Goal: Use online tool/utility: Utilize a website feature to perform a specific function

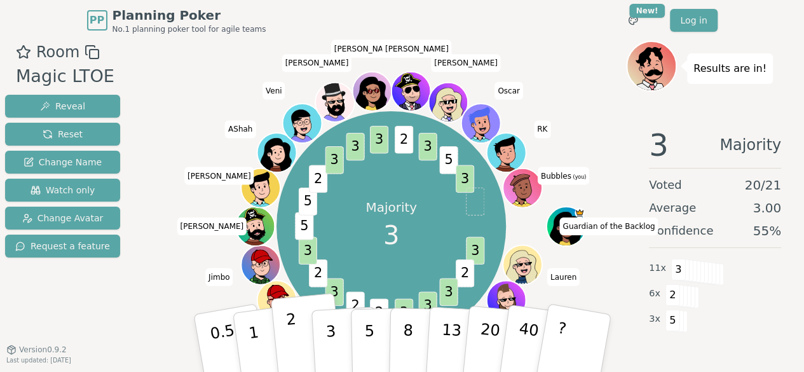
click at [277, 331] on button "2" at bounding box center [306, 343] width 72 height 101
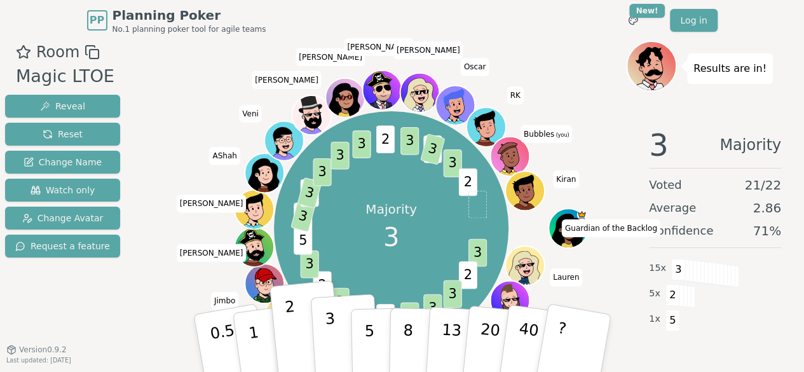
click at [336, 325] on button "3" at bounding box center [344, 343] width 69 height 99
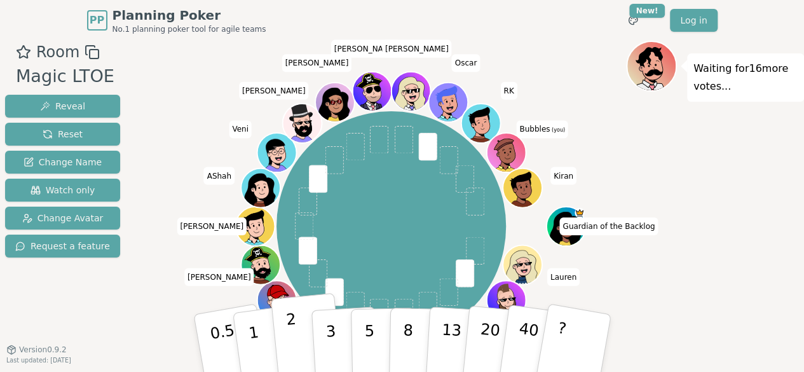
click at [307, 344] on button "2" at bounding box center [306, 343] width 72 height 101
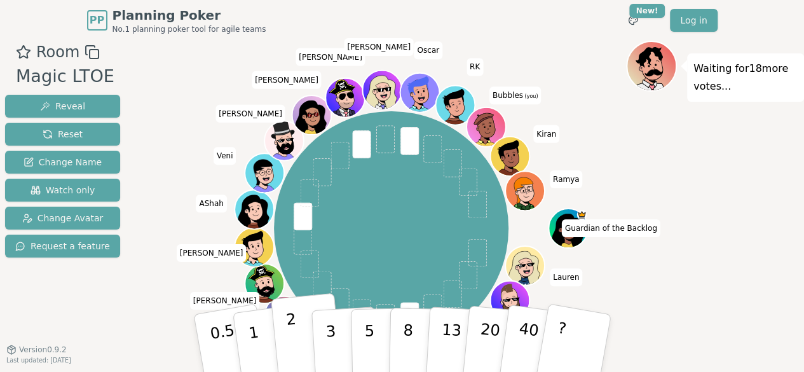
click at [290, 344] on p "2" at bounding box center [293, 344] width 17 height 69
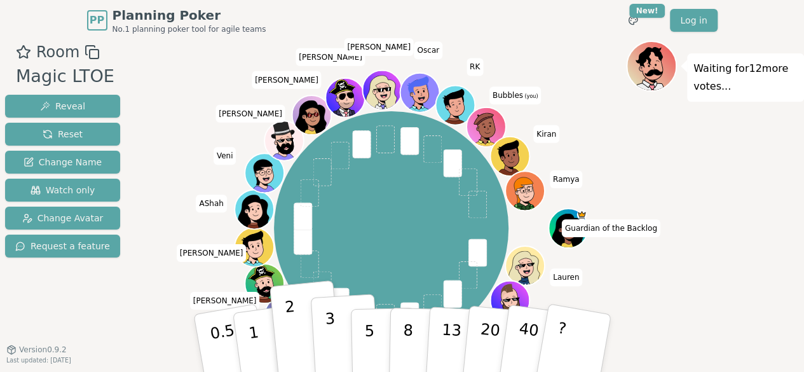
click at [324, 338] on button "3" at bounding box center [344, 343] width 69 height 99
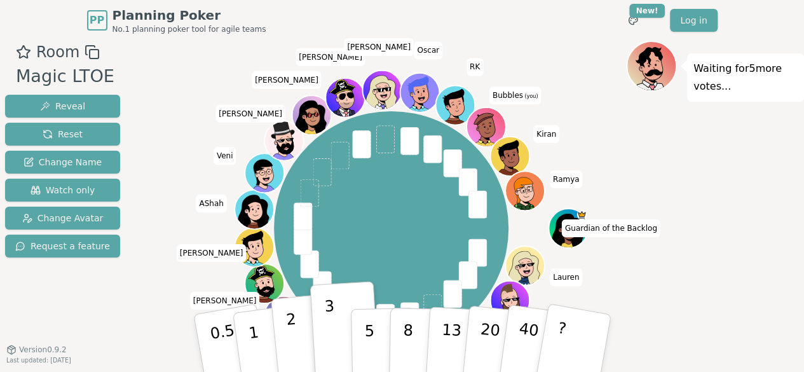
click at [286, 326] on p "2" at bounding box center [293, 344] width 17 height 69
click at [327, 341] on p "3" at bounding box center [331, 344] width 14 height 69
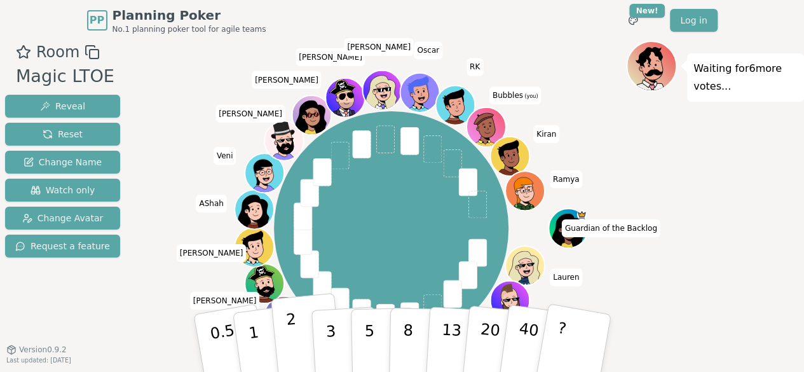
click at [285, 345] on button "2" at bounding box center [306, 343] width 72 height 101
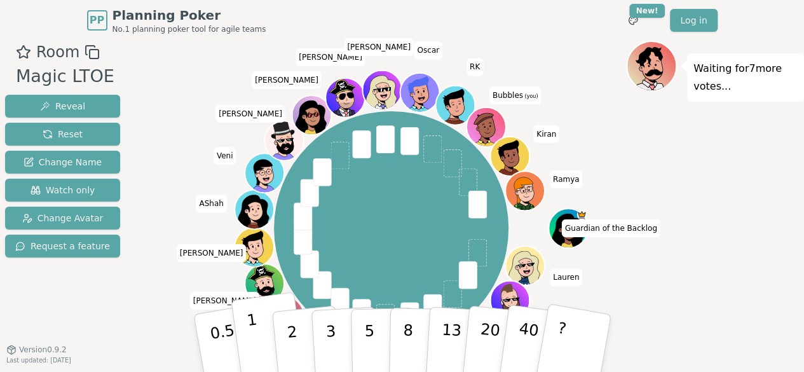
click at [253, 341] on p "1" at bounding box center [254, 344] width 19 height 69
click at [287, 344] on button "2" at bounding box center [306, 343] width 72 height 101
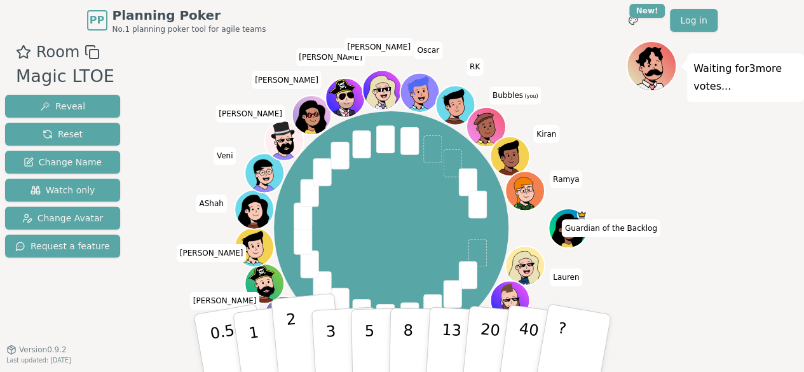
click at [286, 353] on button "2" at bounding box center [306, 343] width 72 height 101
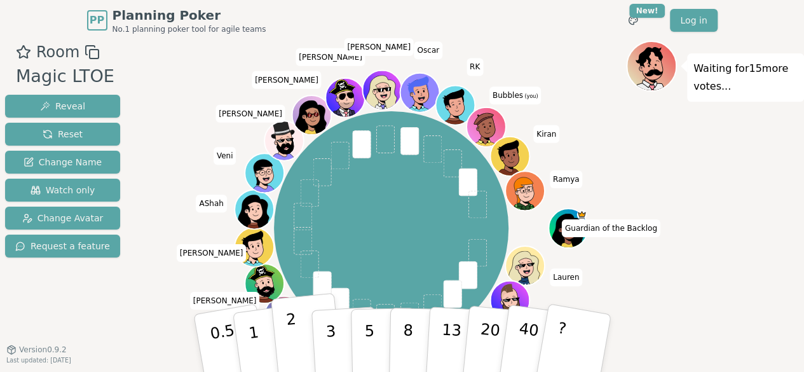
click at [306, 337] on button "2" at bounding box center [306, 343] width 72 height 101
